Goal: Task Accomplishment & Management: Complete application form

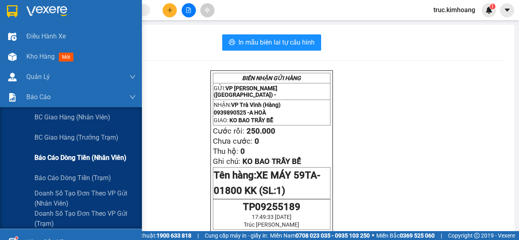
click at [64, 153] on span "Báo cáo dòng tiền (nhân viên)" at bounding box center [80, 158] width 92 height 10
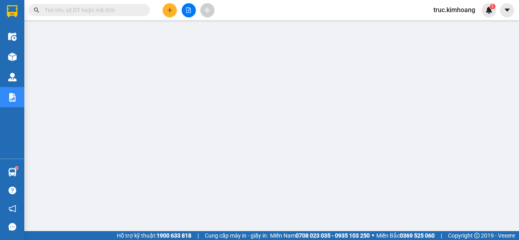
click at [77, 7] on input "text" at bounding box center [93, 10] width 96 height 9
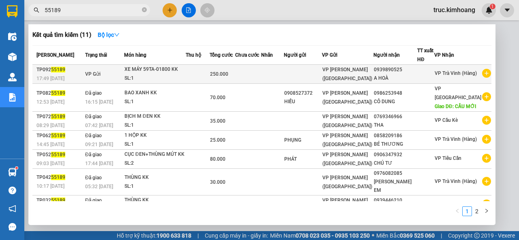
type input "55189"
click at [261, 70] on td at bounding box center [248, 74] width 26 height 19
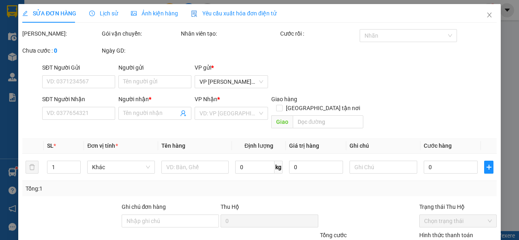
type input "0939890525"
type input "A HOÀ"
type input "250.000"
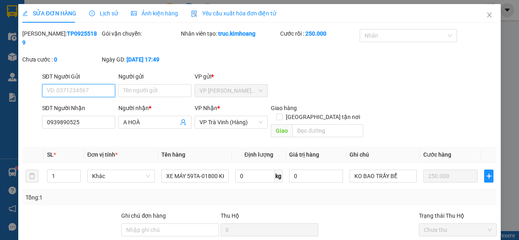
scroll to position [70, 0]
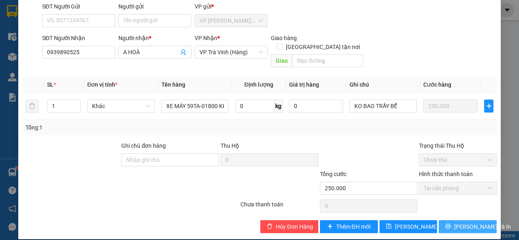
click at [445, 221] on button "[PERSON_NAME] và In" at bounding box center [468, 227] width 58 height 13
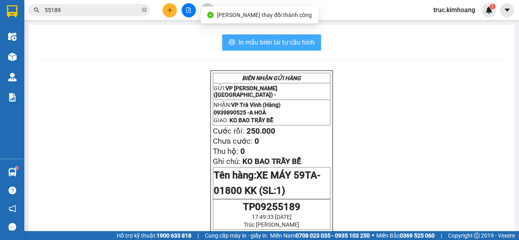
click at [281, 43] on span "In mẫu biên lai tự cấu hình" at bounding box center [276, 42] width 76 height 10
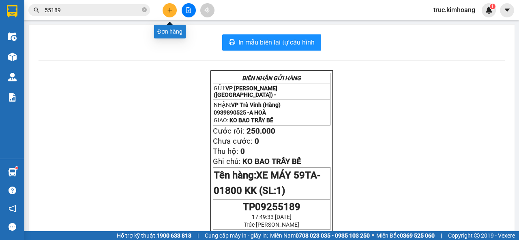
click at [171, 9] on icon "plus" at bounding box center [170, 10] width 6 height 6
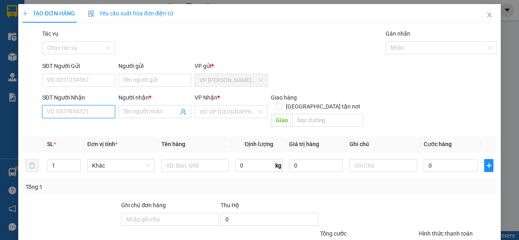
click at [77, 108] on input "SĐT Người Nhận" at bounding box center [78, 111] width 73 height 13
click at [75, 127] on div "0364704967 - NHI" at bounding box center [78, 128] width 62 height 9
type input "0364704967"
type input "NHI"
type input "40.000"
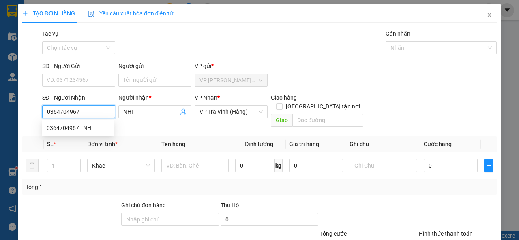
type input "40.000"
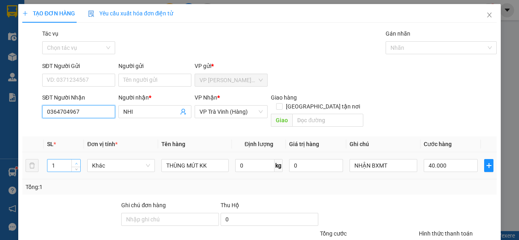
type input "0364704967"
click at [76, 161] on span "up" at bounding box center [76, 163] width 5 height 5
type input "4"
click at [76, 161] on span "up" at bounding box center [76, 163] width 5 height 5
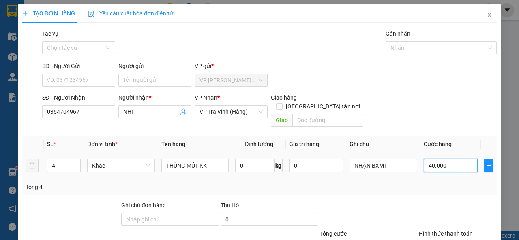
click at [457, 159] on input "40.000" at bounding box center [451, 165] width 54 height 13
type input "1"
type input "14"
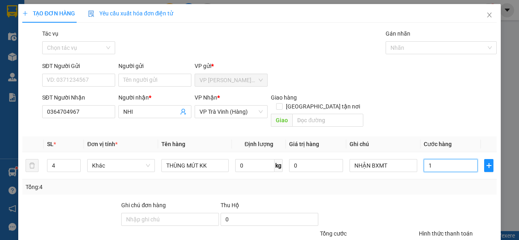
type input "14"
type input "140"
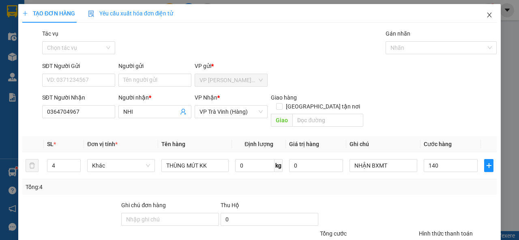
type input "140.000"
